Goal: Transaction & Acquisition: Purchase product/service

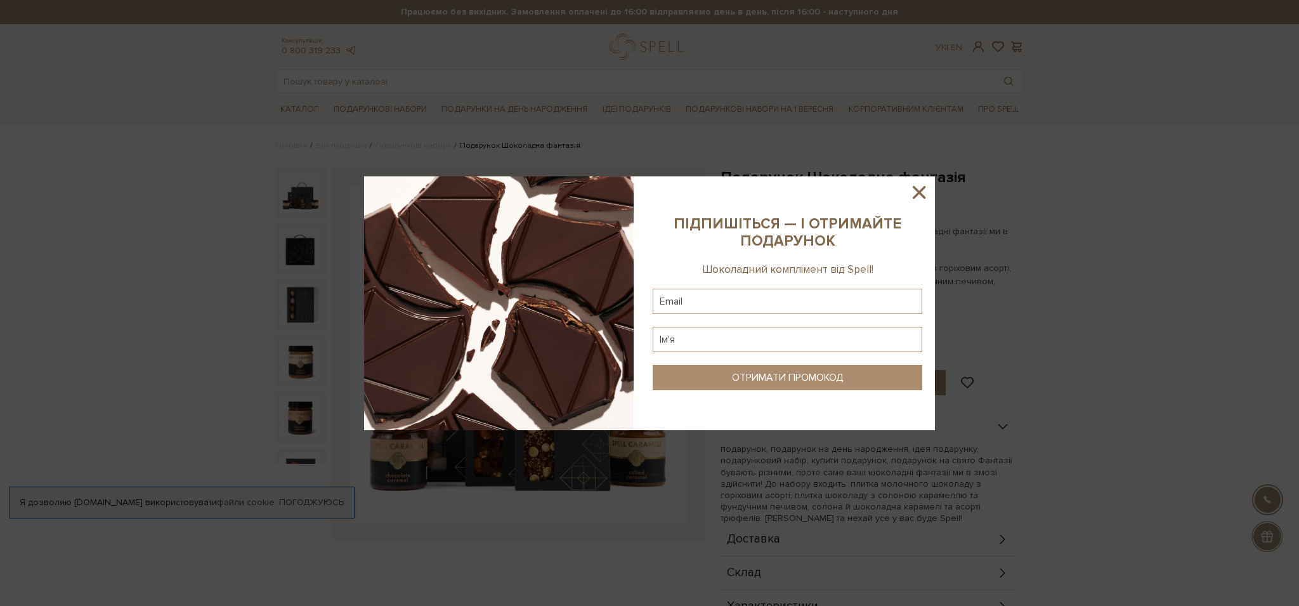
click at [921, 197] on icon at bounding box center [919, 192] width 22 height 22
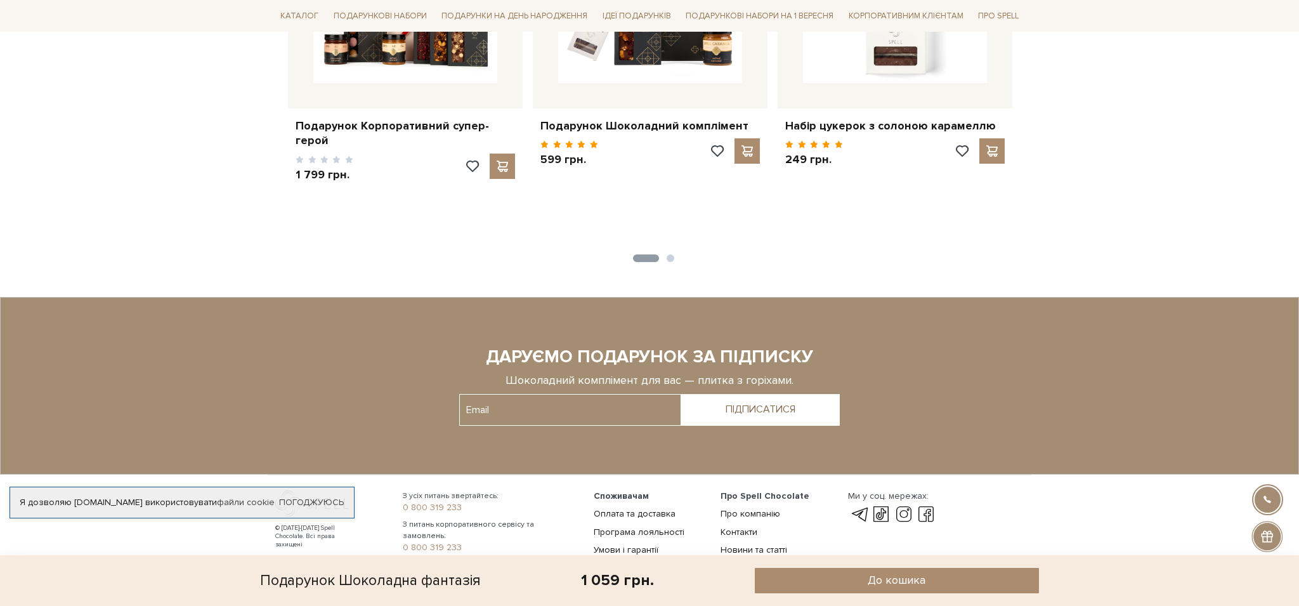
scroll to position [960, 0]
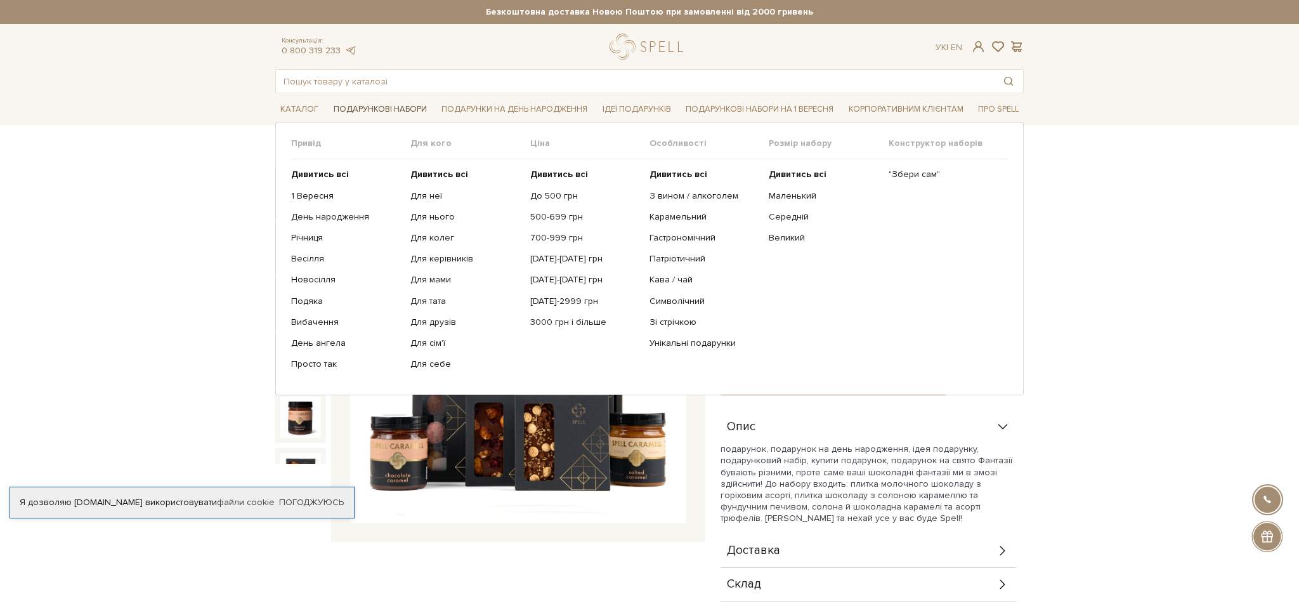
click at [405, 114] on link "Подарункові набори" at bounding box center [380, 110] width 103 height 20
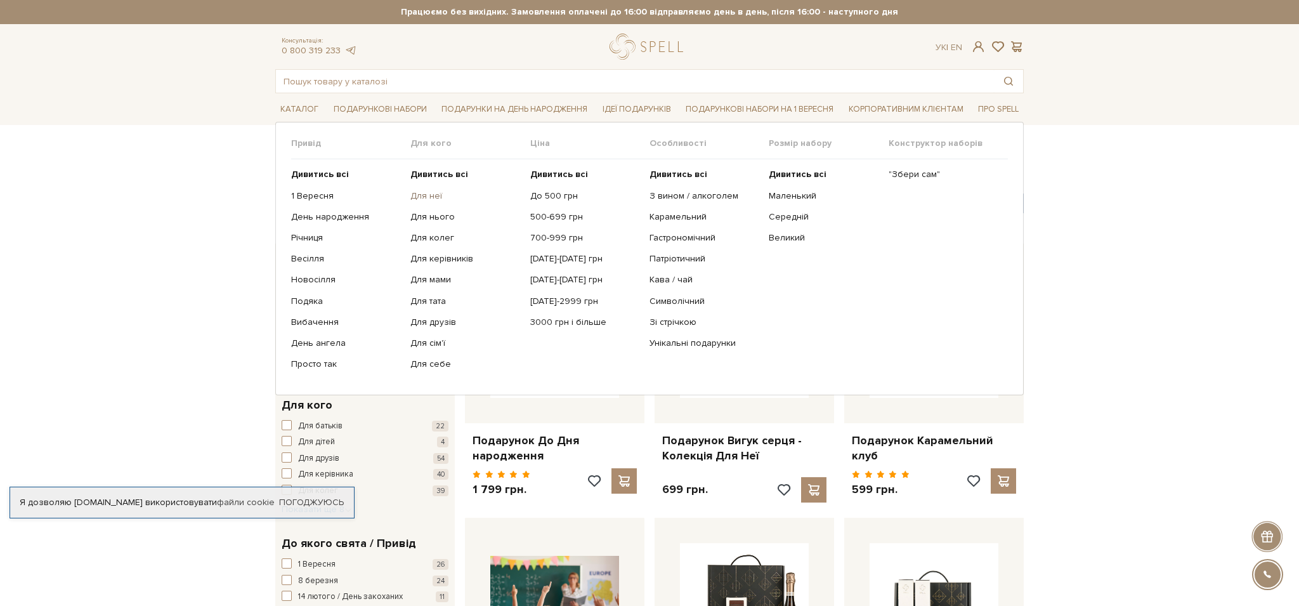
click at [430, 192] on link "Для неї" at bounding box center [465, 195] width 110 height 11
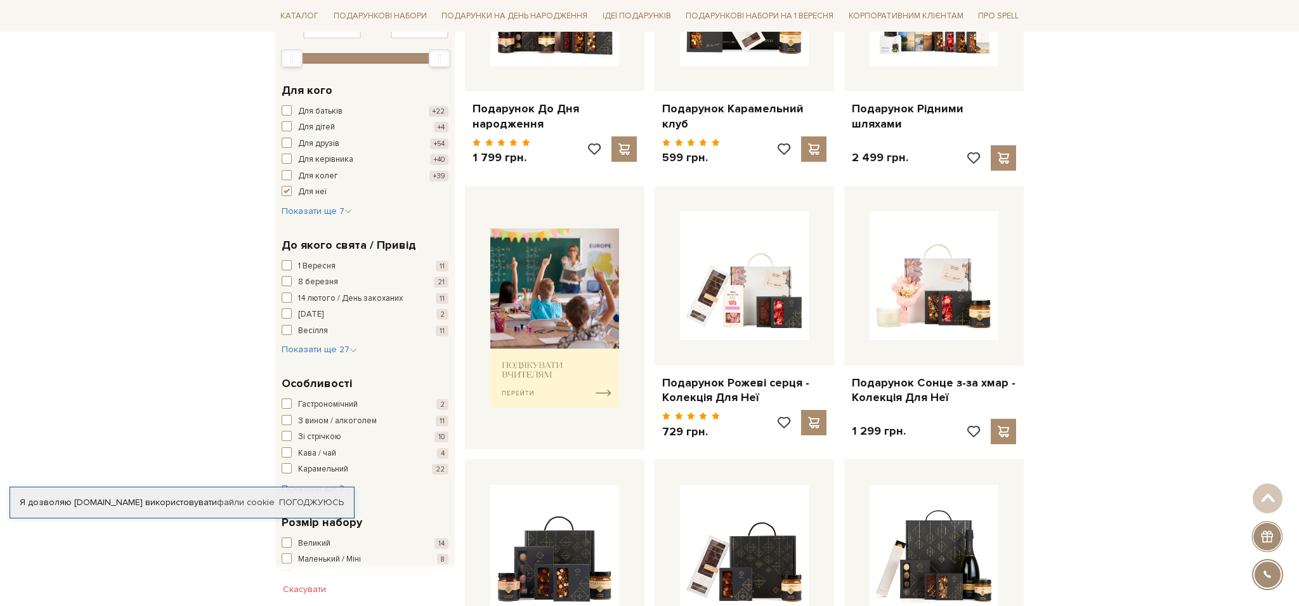
scroll to position [332, 0]
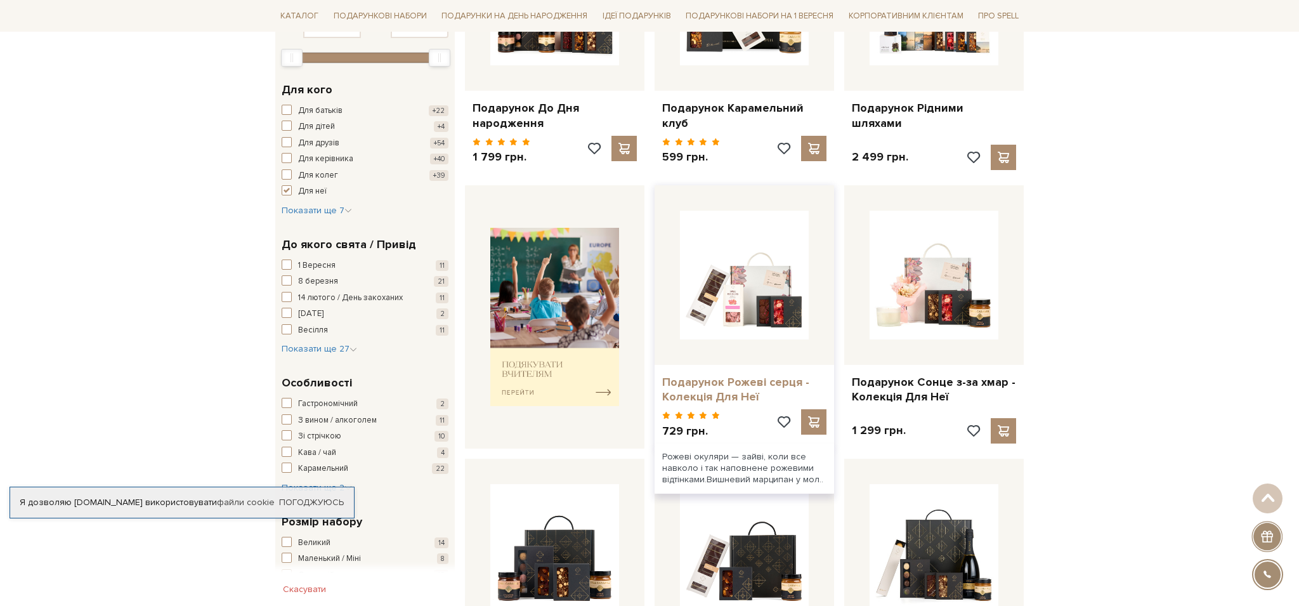
click at [751, 379] on link "Подарунок Рожеві серця - Колекція Для Неї" at bounding box center [744, 390] width 164 height 30
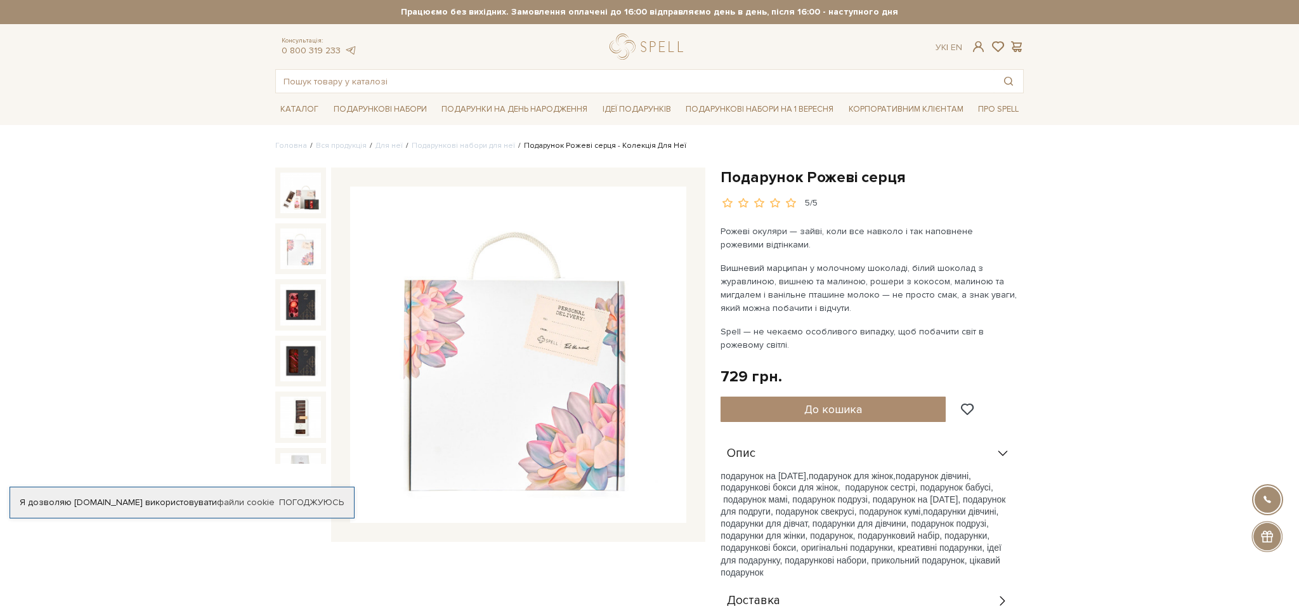
click at [301, 260] on img at bounding box center [300, 248] width 41 height 41
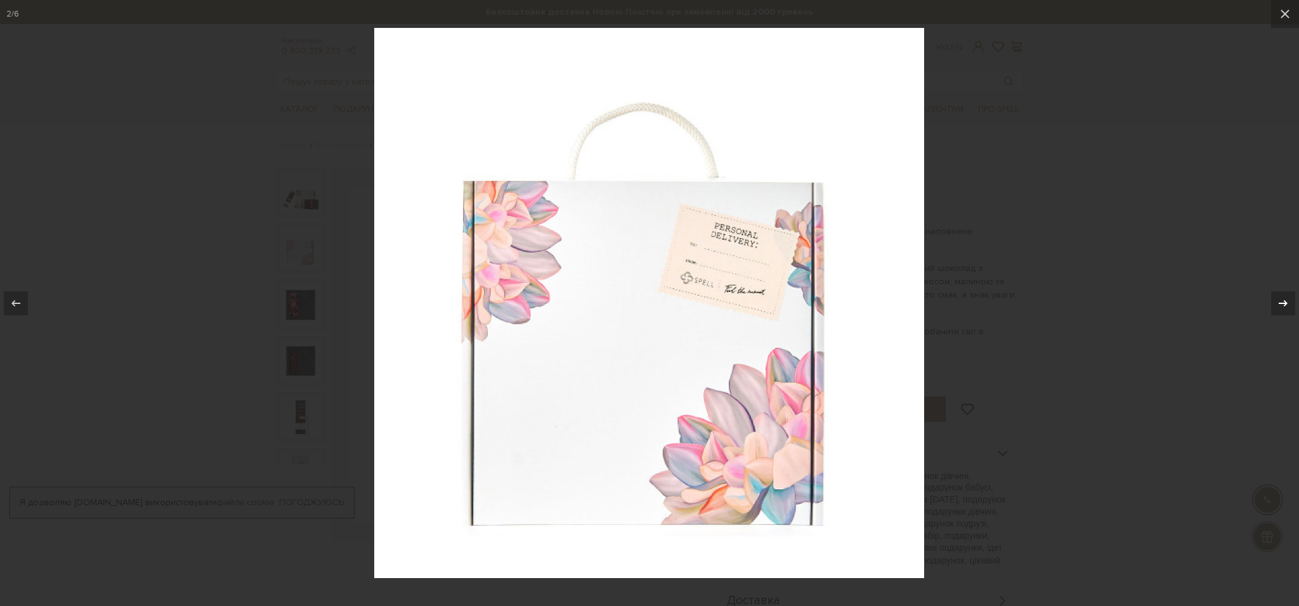
click at [1283, 307] on icon at bounding box center [1282, 303] width 15 height 15
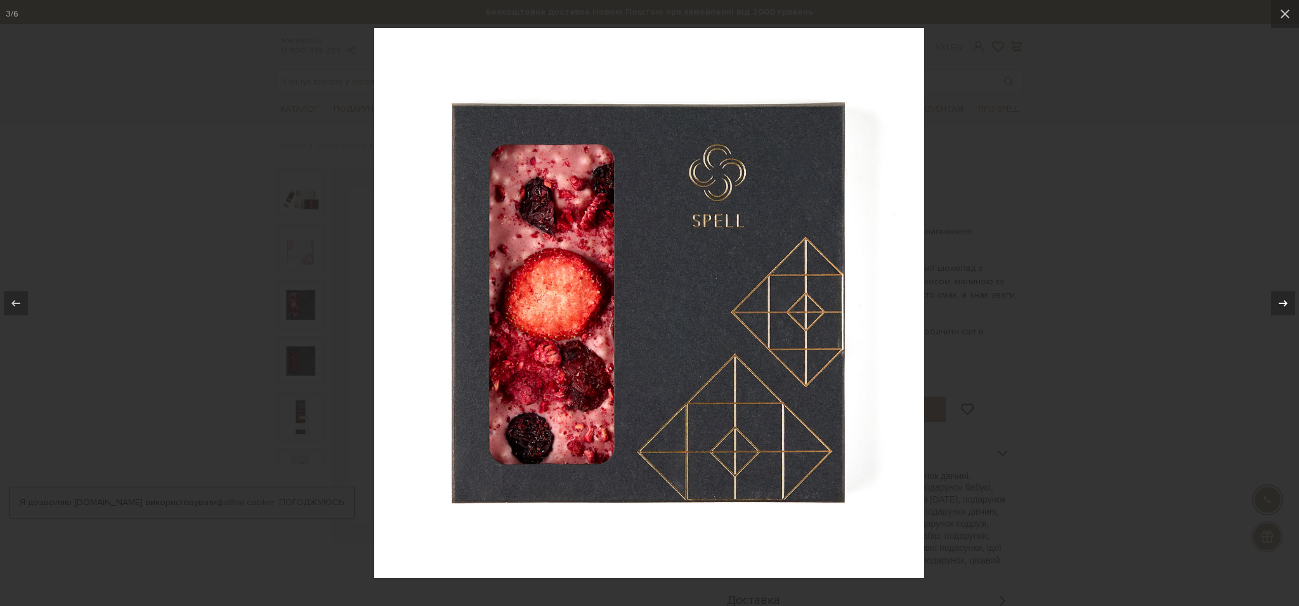
click at [1283, 307] on icon at bounding box center [1282, 303] width 15 height 15
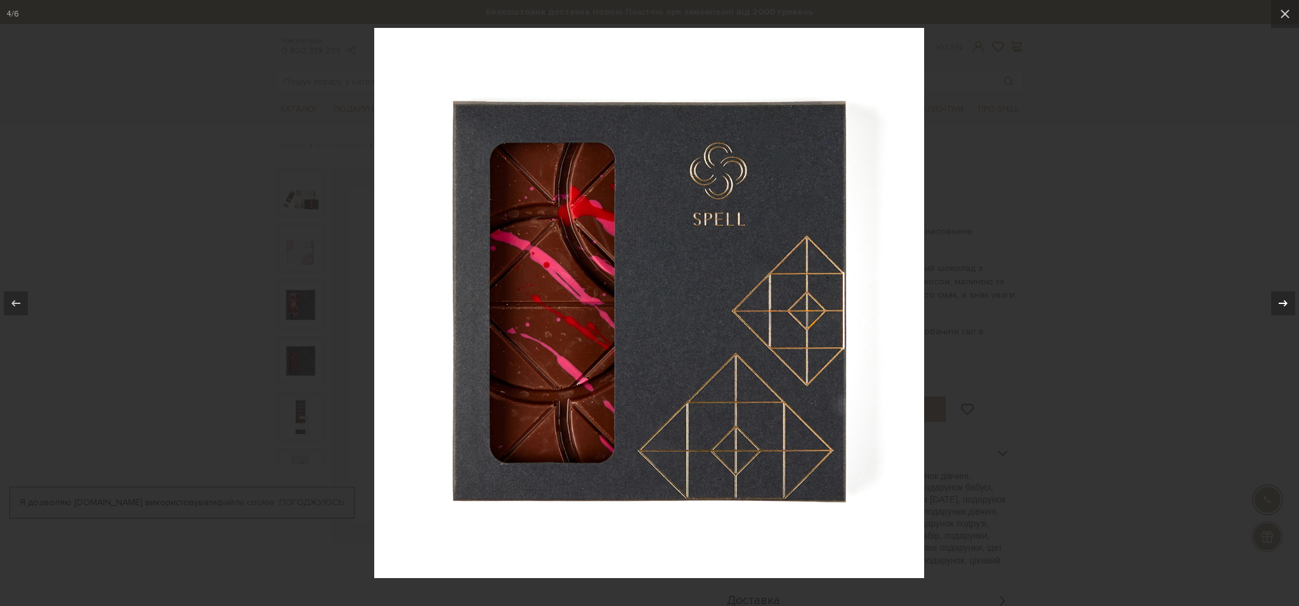
click at [1283, 307] on icon at bounding box center [1282, 303] width 15 height 15
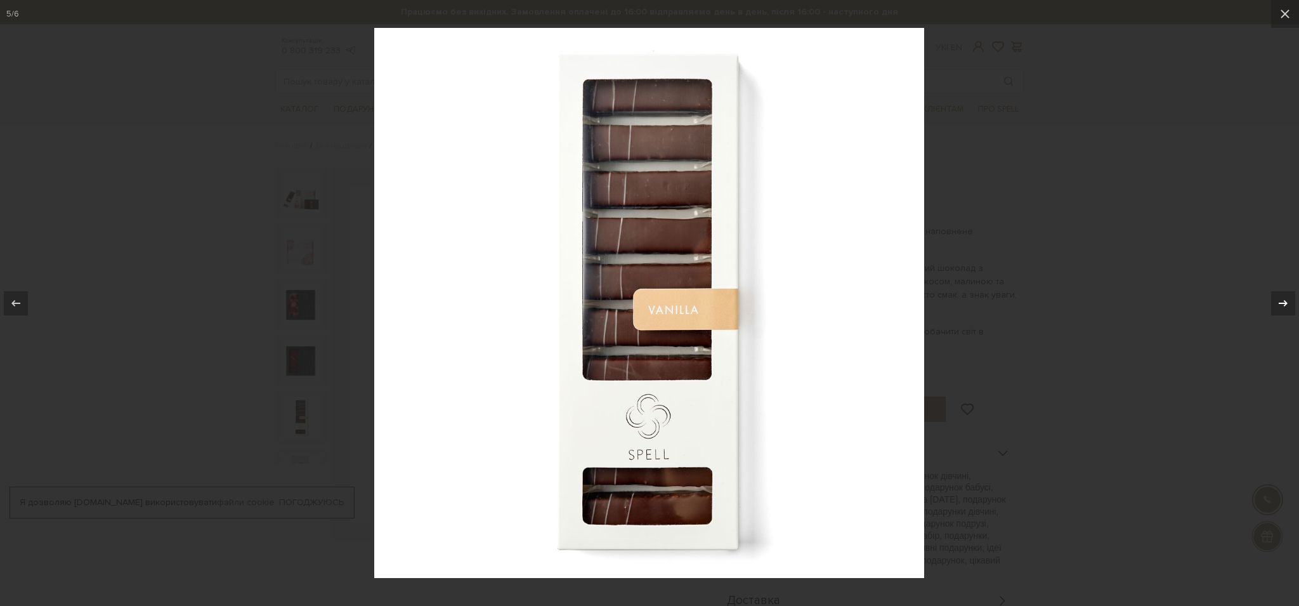
click at [1283, 307] on icon at bounding box center [1282, 303] width 15 height 15
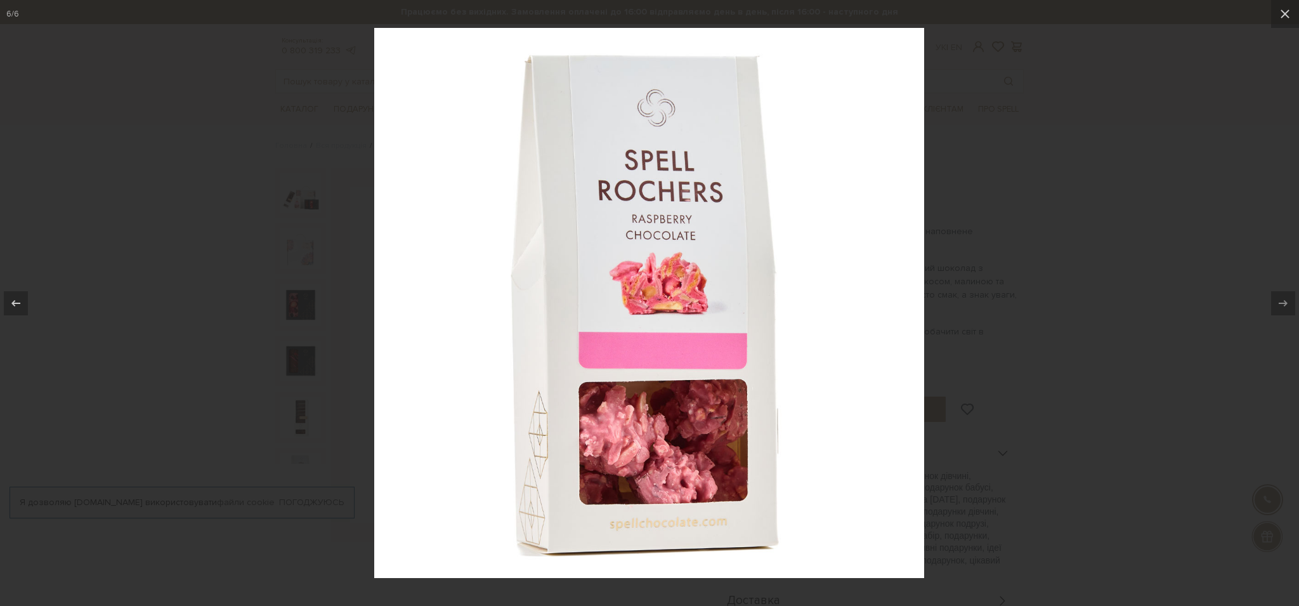
click at [1069, 290] on div at bounding box center [649, 303] width 1299 height 606
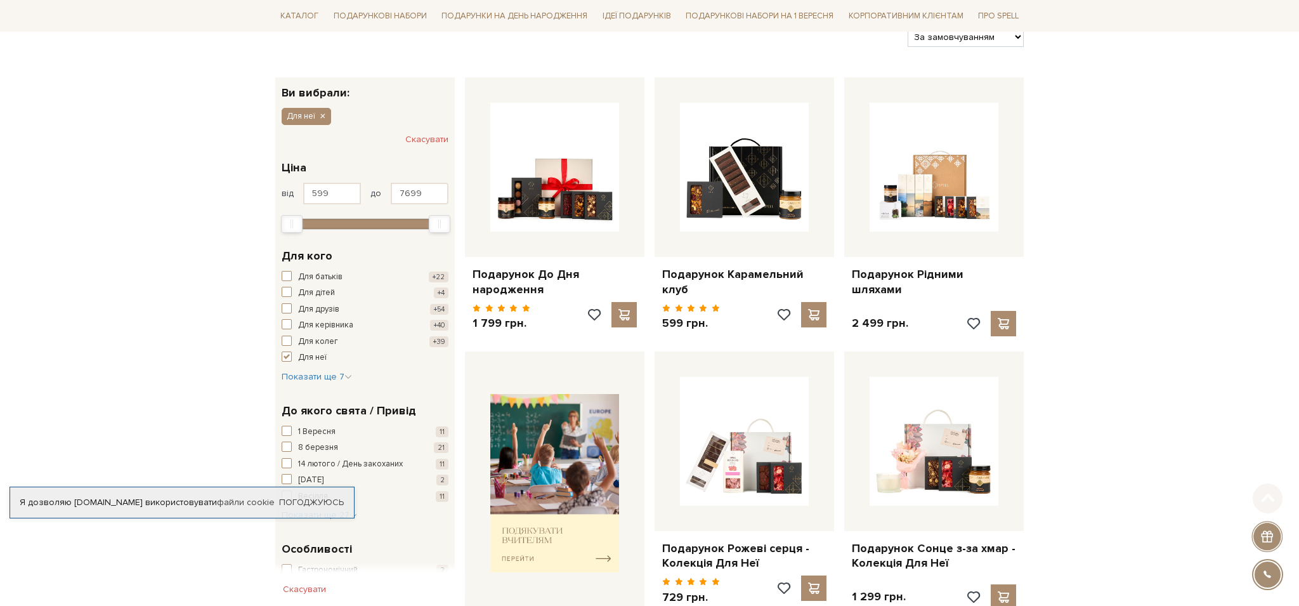
scroll to position [212, 0]
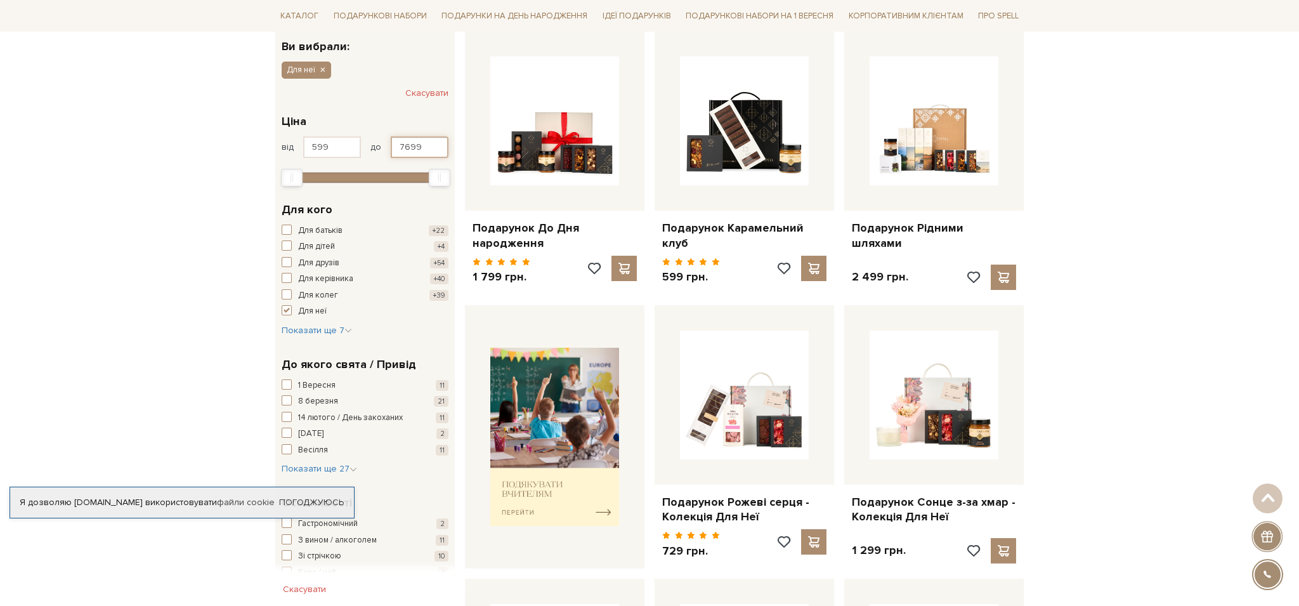
drag, startPoint x: 423, startPoint y: 152, endPoint x: 365, endPoint y: 147, distance: 57.9
click at [365, 147] on div "від 599 до 7699" at bounding box center [365, 147] width 167 height 22
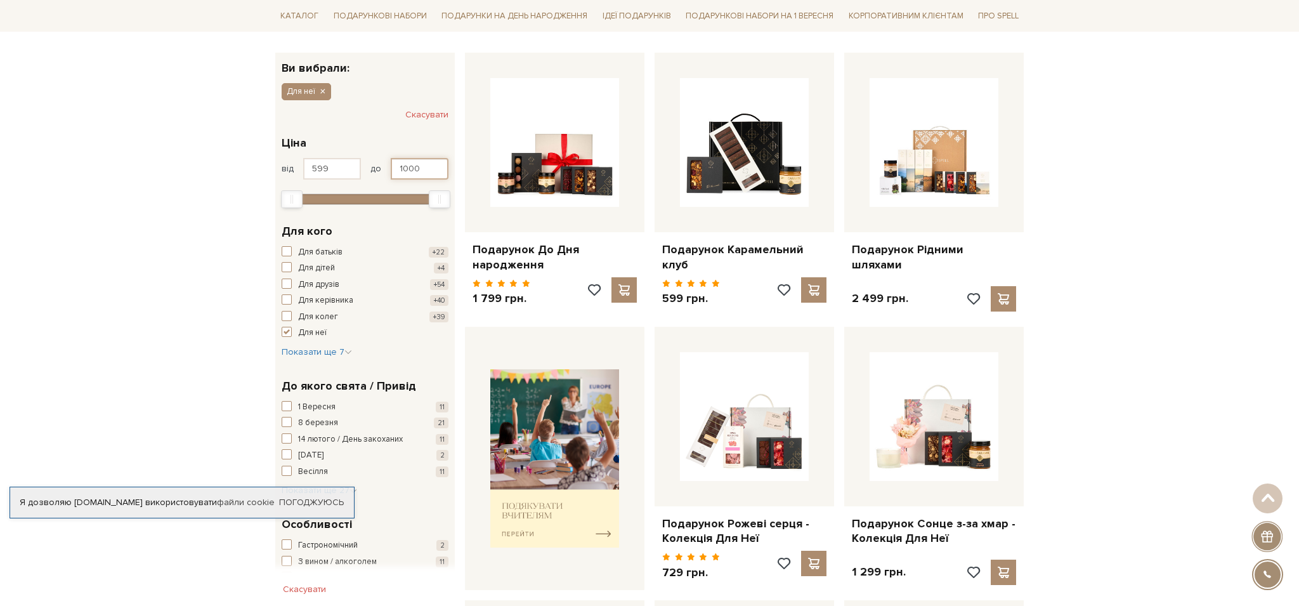
scroll to position [165, 0]
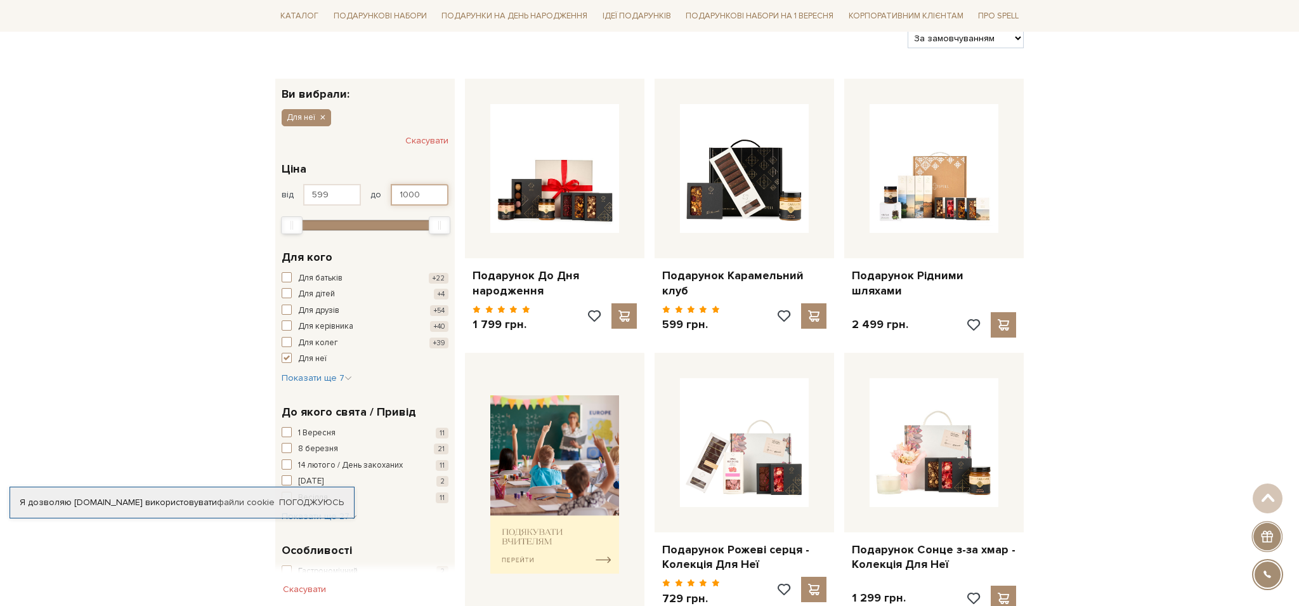
type input "1000"
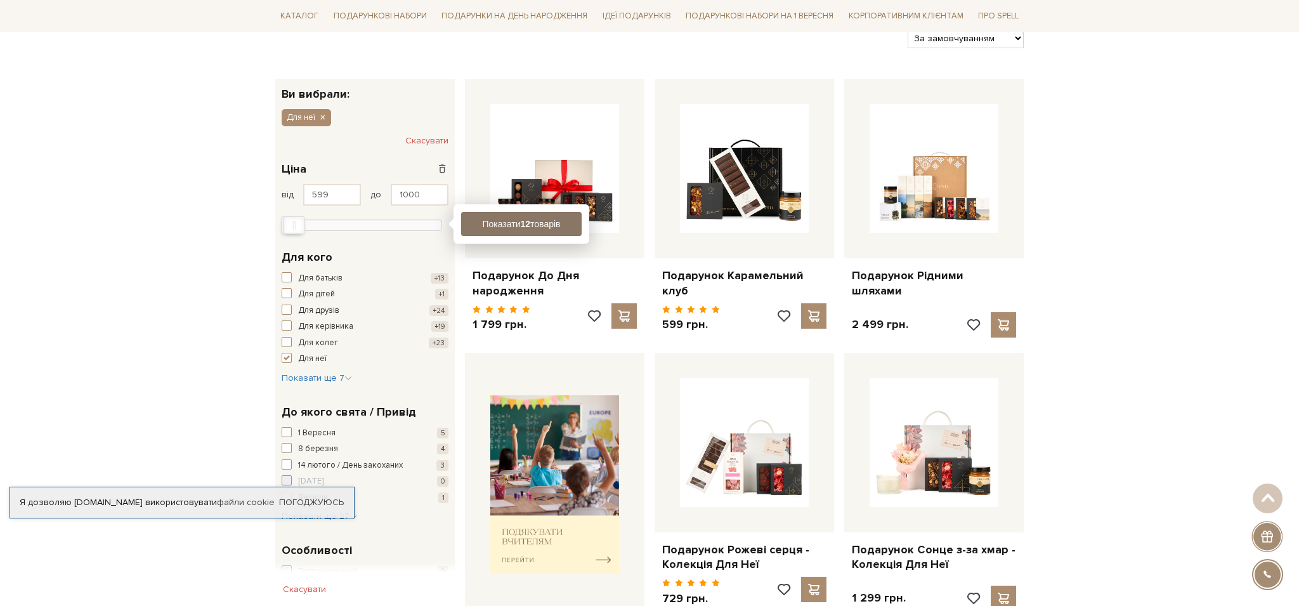
click at [530, 226] on b "12" at bounding box center [526, 224] width 10 height 10
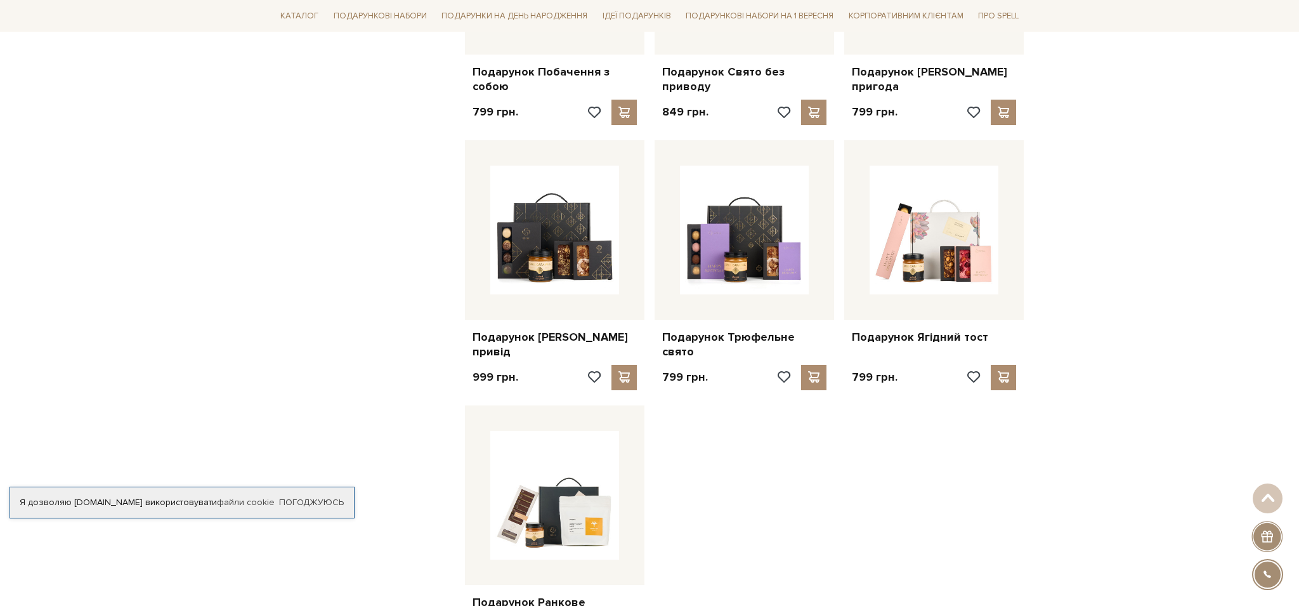
scroll to position [891, 0]
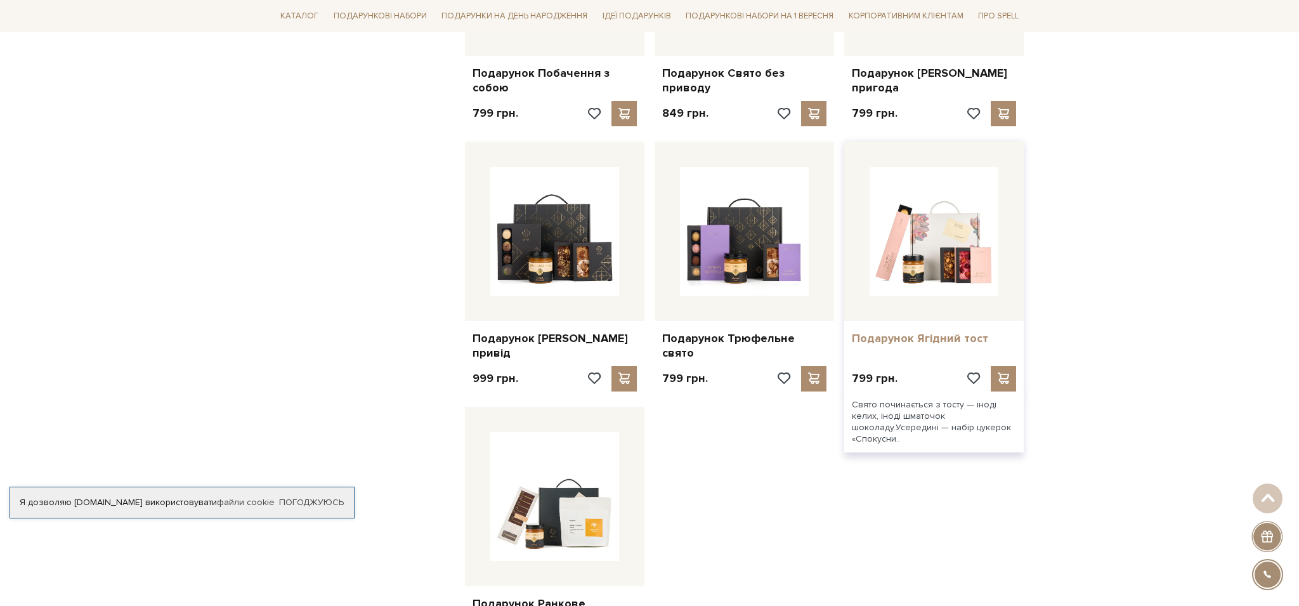
click at [925, 335] on link "Подарунок Ягідний тост" at bounding box center [934, 338] width 164 height 15
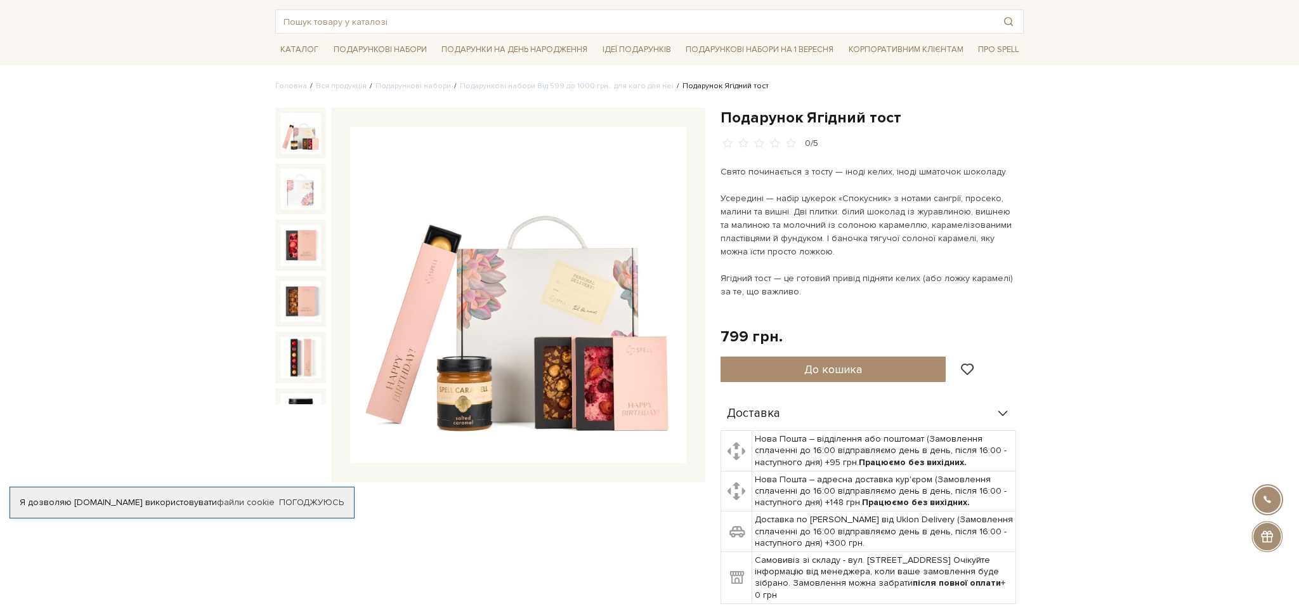
scroll to position [56, 0]
